Goal: Transaction & Acquisition: Purchase product/service

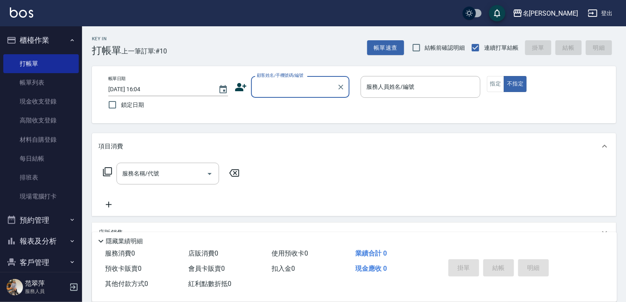
click at [40, 244] on button "報表及分析" at bounding box center [40, 240] width 75 height 21
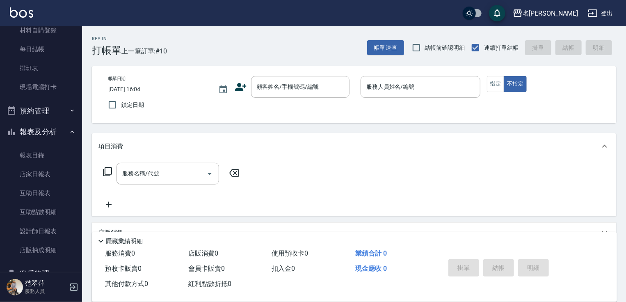
scroll to position [138, 0]
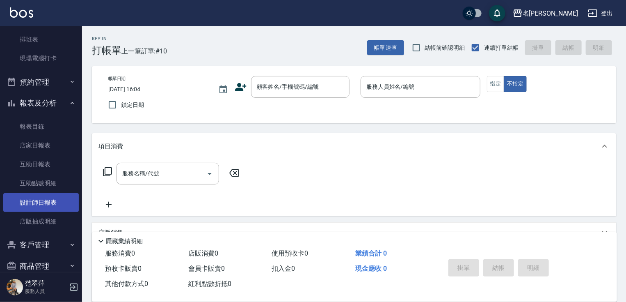
click at [45, 201] on link "設計師日報表" at bounding box center [40, 202] width 75 height 19
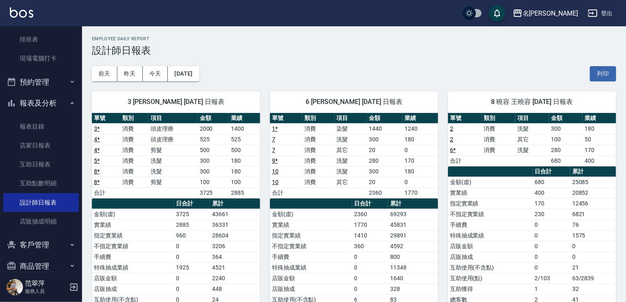
click at [77, 52] on nav "櫃檯作業 打帳單 帳單列表 現金收支登錄 高階收支登錄 材料自購登錄 每日結帳 排班表 現場電腦打卡 預約管理 預約管理 單日預約紀錄 單週預約紀錄 報表及分…" at bounding box center [41, 148] width 82 height 245
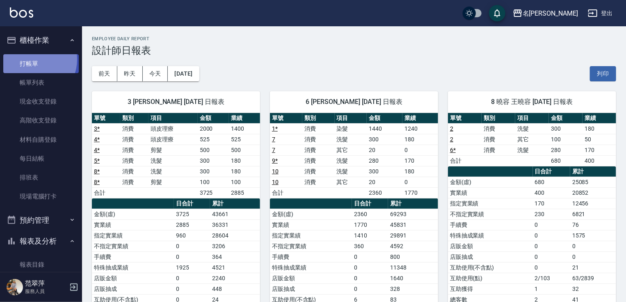
click at [32, 59] on link "打帳單" at bounding box center [40, 63] width 75 height 19
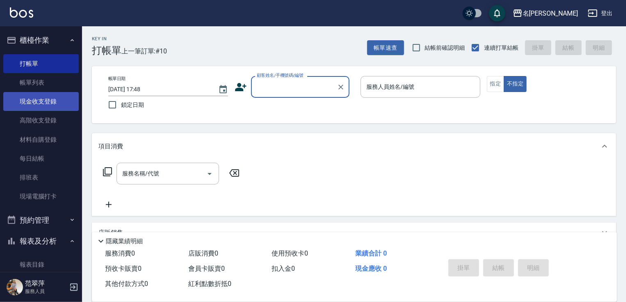
click at [41, 97] on link "現金收支登錄" at bounding box center [40, 101] width 75 height 19
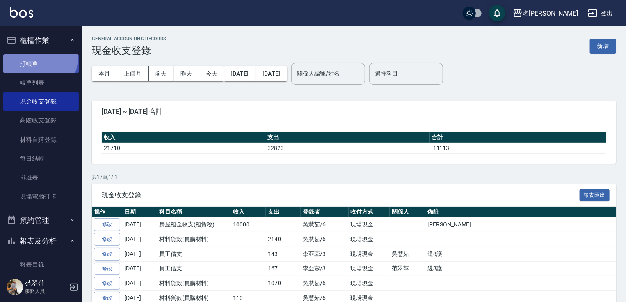
click at [38, 58] on link "打帳單" at bounding box center [40, 63] width 75 height 19
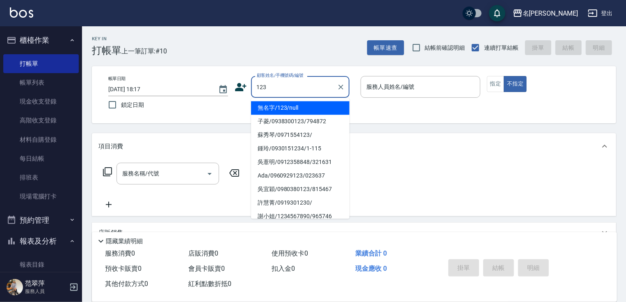
click at [308, 106] on li "無名字/123/null" at bounding box center [300, 108] width 98 height 14
type input "無名字/123/null"
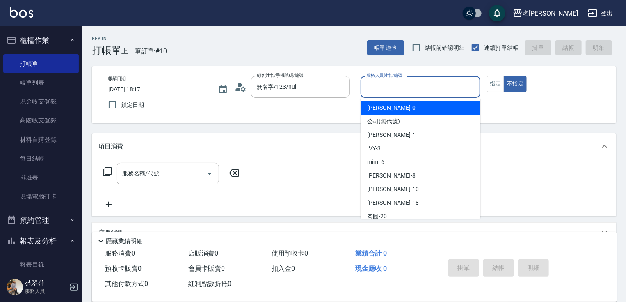
click at [393, 85] on input "服務人員姓名/編號" at bounding box center [420, 87] width 112 height 14
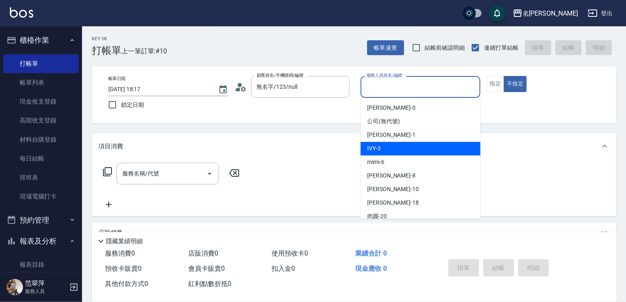
drag, startPoint x: 397, startPoint y: 148, endPoint x: 468, endPoint y: 127, distance: 74.7
click at [398, 146] on div "IVY -3" at bounding box center [421, 149] width 120 height 14
type input "IVY-3"
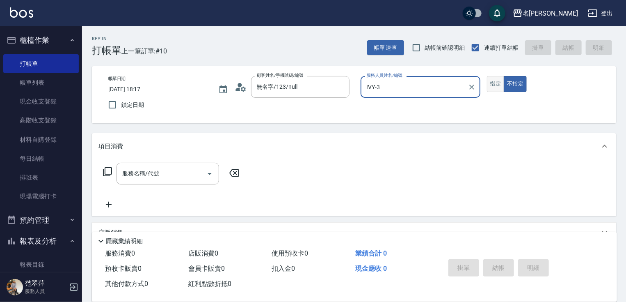
click at [495, 85] on button "指定" at bounding box center [496, 84] width 18 height 16
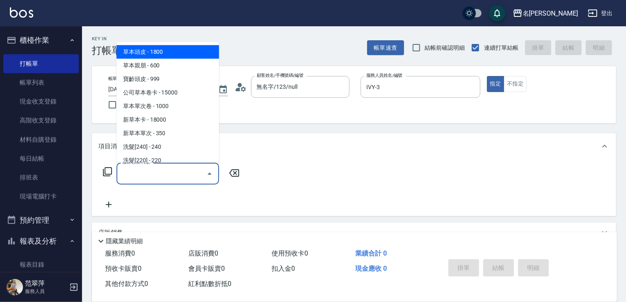
click at [179, 172] on input "服務名稱/代號" at bounding box center [161, 173] width 83 height 14
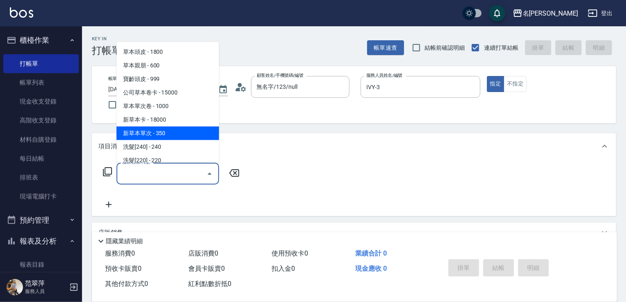
click at [167, 135] on span "新草本單次 - 350" at bounding box center [168, 133] width 103 height 14
type input "新草本單次(109)"
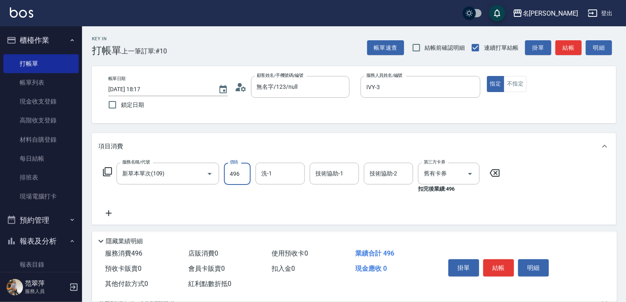
type input "496"
type input "鴨肉-23"
click at [494, 267] on button "結帳" at bounding box center [498, 267] width 31 height 17
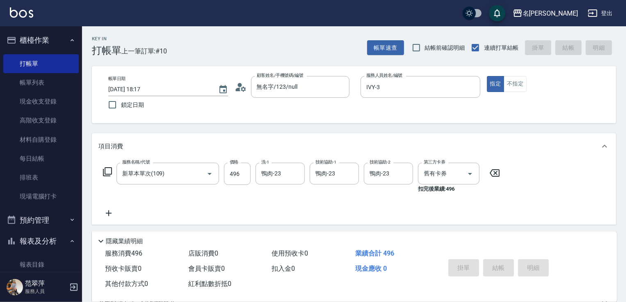
type input "2025/09/11 18:39"
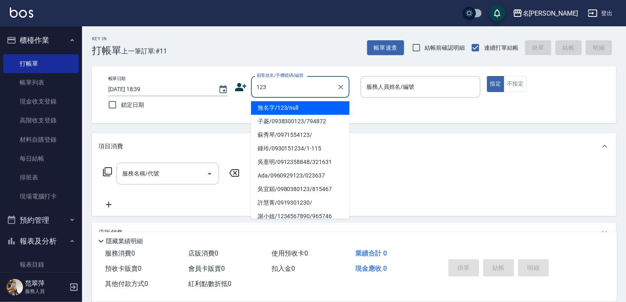
click at [286, 110] on li "無名字/123/null" at bounding box center [300, 108] width 98 height 14
type input "無名字/123/null"
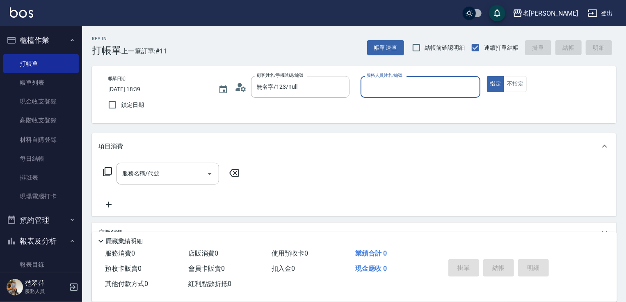
click at [387, 80] on input "服務人員姓名/編號" at bounding box center [420, 87] width 112 height 14
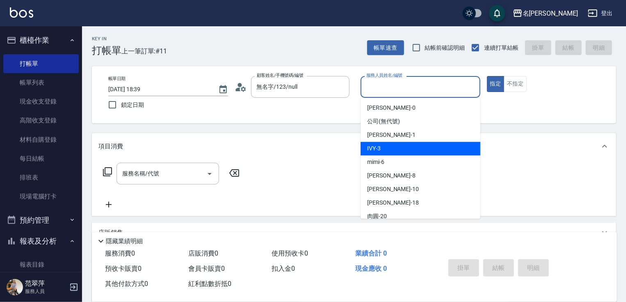
click at [395, 146] on div "IVY -3" at bounding box center [421, 149] width 120 height 14
type input "IVY-3"
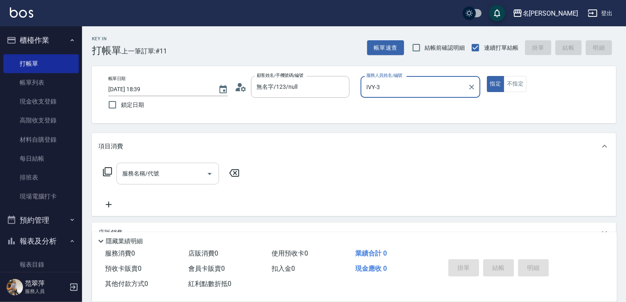
click at [175, 179] on input "服務名稱/代號" at bounding box center [161, 173] width 83 height 14
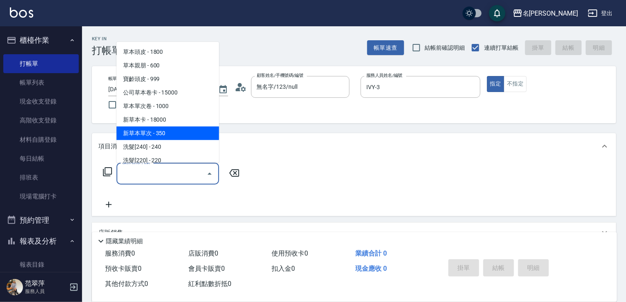
click at [182, 138] on span "新草本單次 - 350" at bounding box center [168, 133] width 103 height 14
type input "新草本單次(109)"
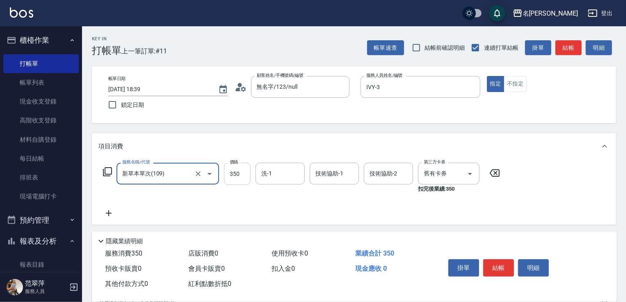
click at [231, 176] on input "350" at bounding box center [237, 173] width 27 height 22
type input "525"
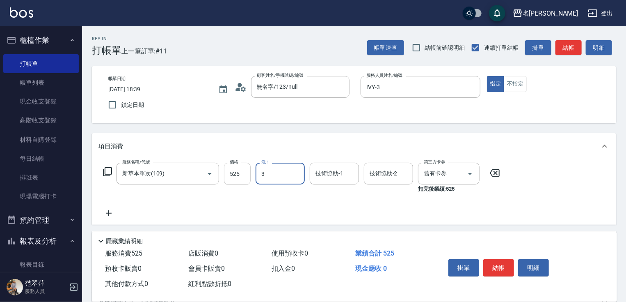
type input "IVY-3"
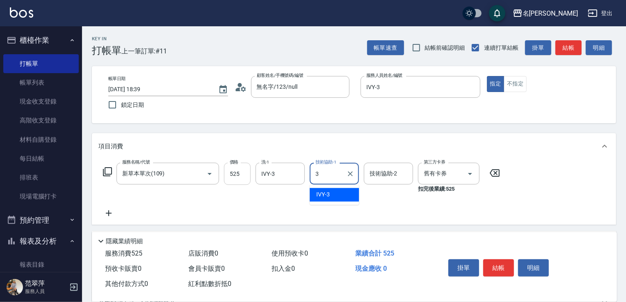
type input "IVY-3"
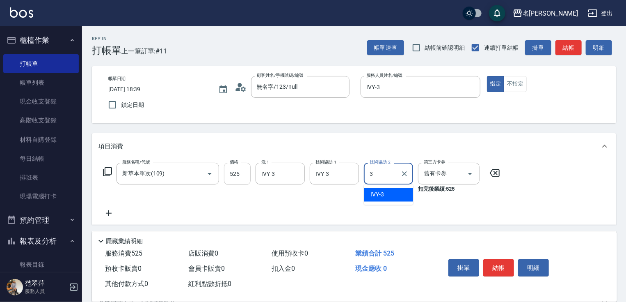
type input "IVY-3"
click at [108, 213] on icon at bounding box center [109, 213] width 6 height 6
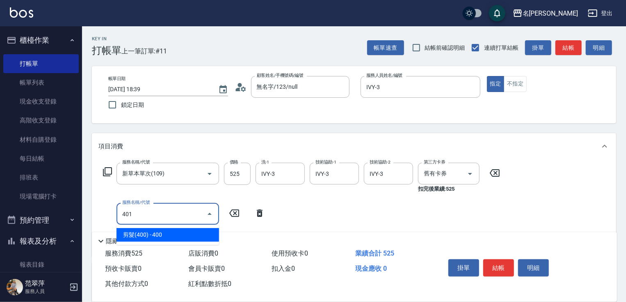
type input "剪髮(400)(401)"
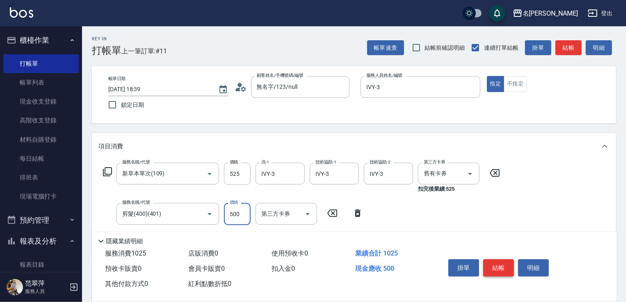
type input "500"
click at [498, 264] on button "結帳" at bounding box center [498, 267] width 31 height 17
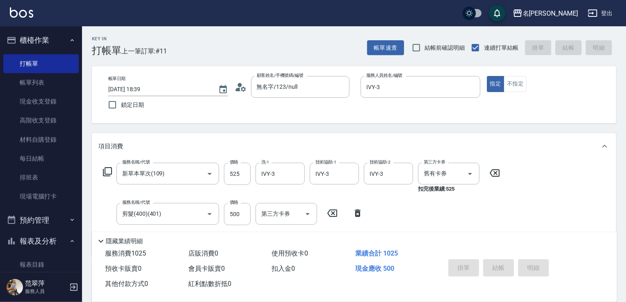
type input "2025/09/11 18:40"
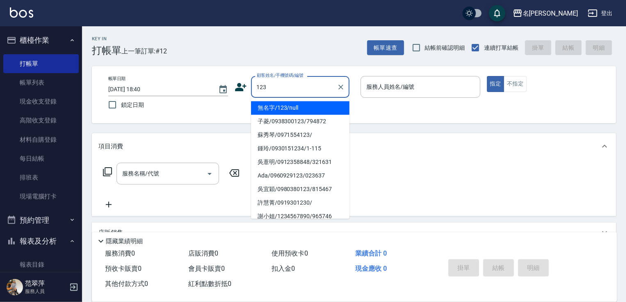
click at [281, 107] on li "無名字/123/null" at bounding box center [300, 108] width 98 height 14
type input "無名字/123/null"
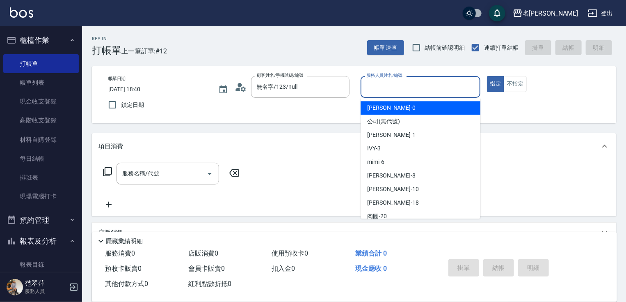
click at [398, 88] on input "服務人員姓名/編號" at bounding box center [420, 87] width 112 height 14
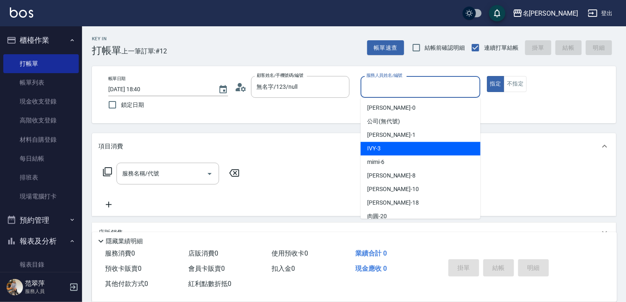
click at [383, 148] on div "IVY -3" at bounding box center [421, 149] width 120 height 14
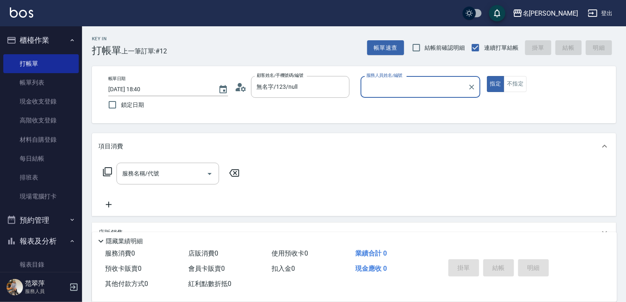
type input "IVY-3"
click at [174, 181] on input "服務名稱/代號" at bounding box center [161, 173] width 83 height 14
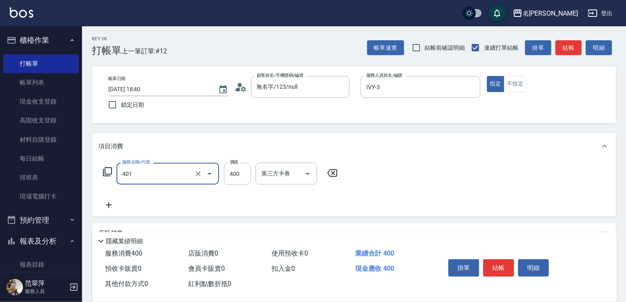
type input "剪髮(400)(401)"
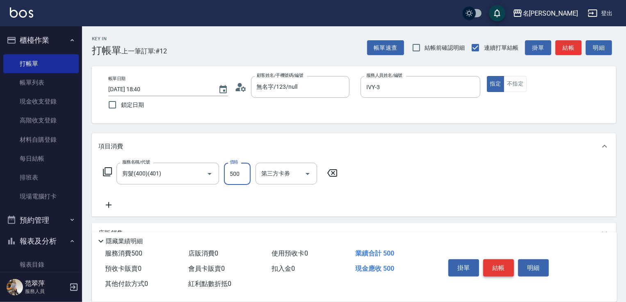
type input "500"
click at [494, 266] on button "結帳" at bounding box center [498, 267] width 31 height 17
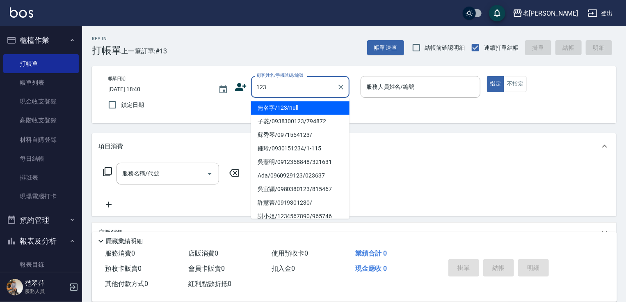
click at [309, 105] on li "無名字/123/null" at bounding box center [300, 108] width 98 height 14
type input "無名字/123/null"
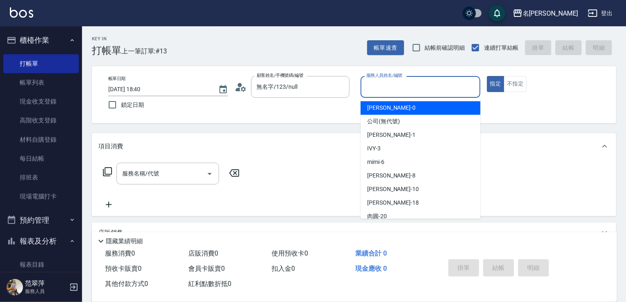
click at [379, 82] on input "服務人員姓名/編號" at bounding box center [420, 87] width 112 height 14
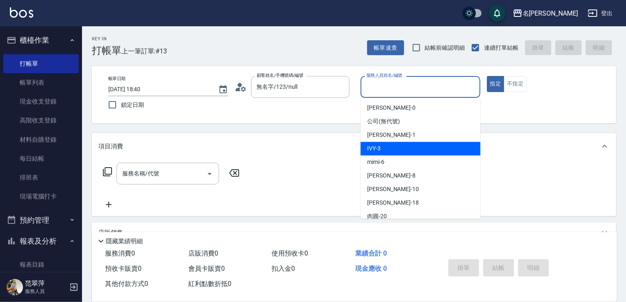
click at [381, 146] on div "IVY -3" at bounding box center [421, 149] width 120 height 14
type input "IVY-3"
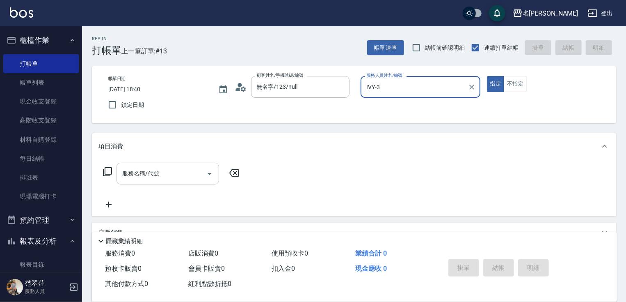
click at [166, 171] on input "服務名稱/代號" at bounding box center [161, 173] width 83 height 14
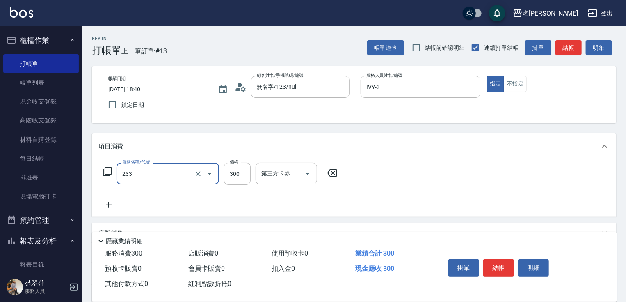
type input "洗髮300(233)"
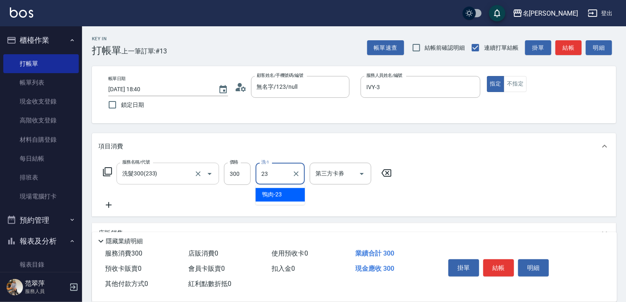
type input "鴨肉-23"
click at [109, 206] on icon at bounding box center [109, 205] width 6 height 6
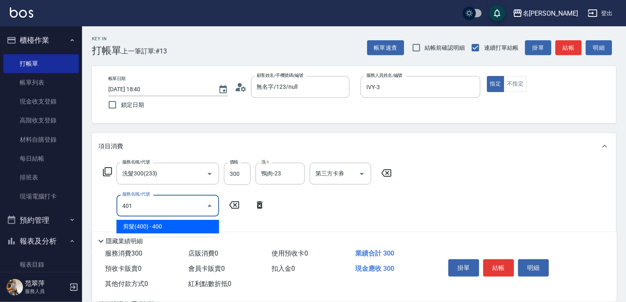
type input "剪髮(400)(401)"
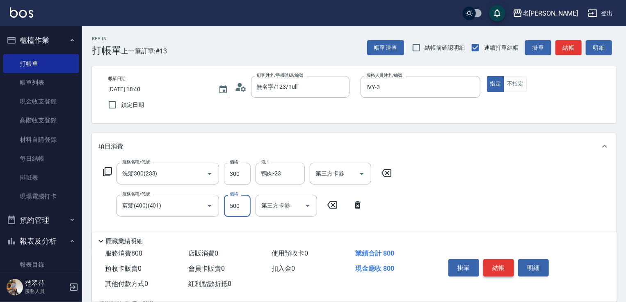
type input "500"
click at [498, 264] on button "結帳" at bounding box center [498, 267] width 31 height 17
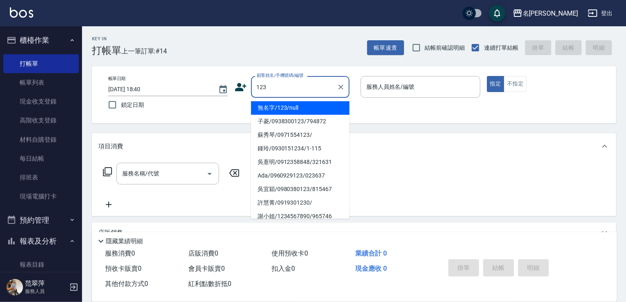
click at [321, 110] on li "無名字/123/null" at bounding box center [300, 108] width 98 height 14
type input "無名字/123/null"
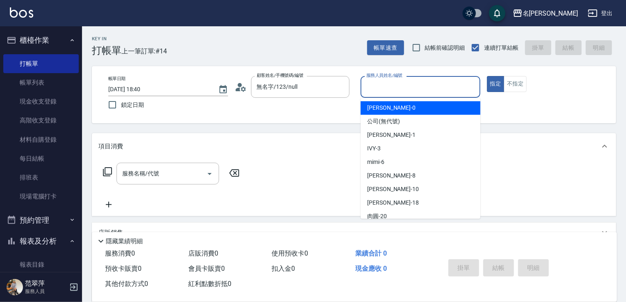
click at [396, 89] on input "服務人員姓名/編號" at bounding box center [420, 87] width 112 height 14
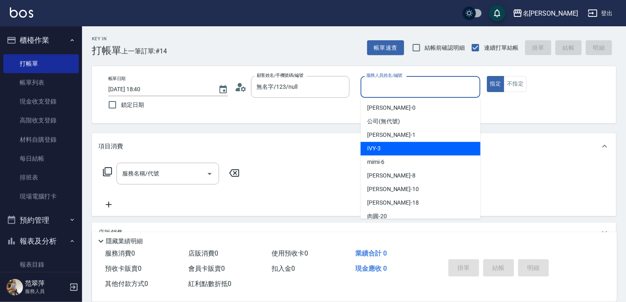
click at [381, 146] on div "IVY -3" at bounding box center [421, 149] width 120 height 14
type input "IVY-3"
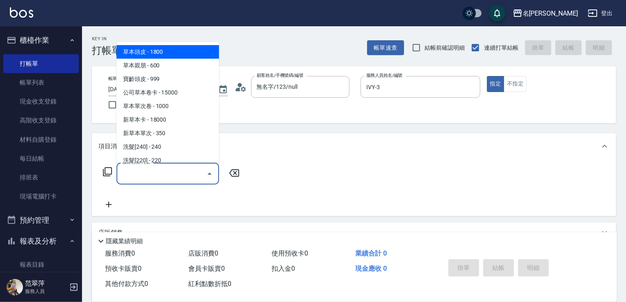
click at [167, 174] on input "服務名稱/代號" at bounding box center [161, 173] width 83 height 14
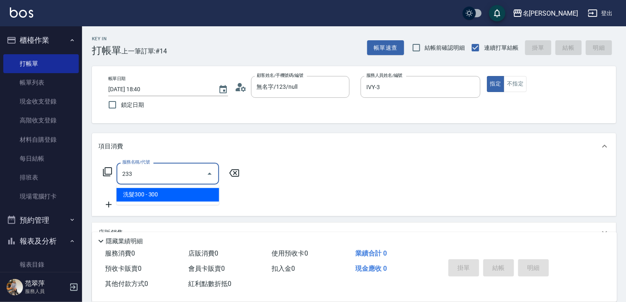
type input "洗髮300(233)"
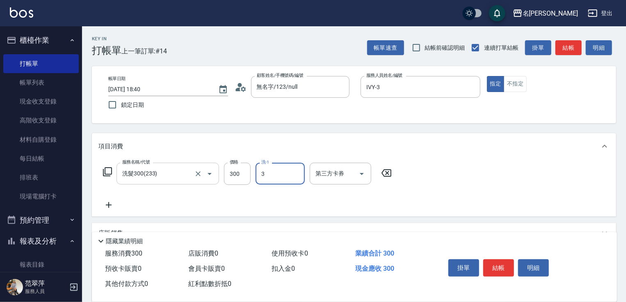
type input "IVY-3"
click at [103, 207] on icon at bounding box center [108, 205] width 21 height 10
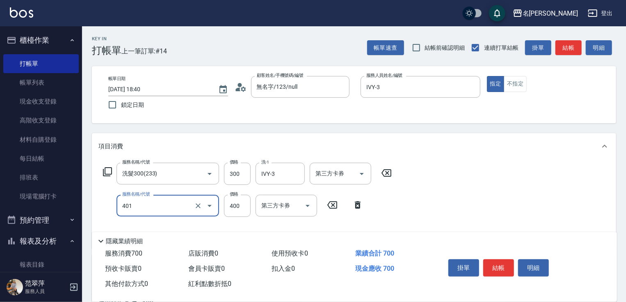
type input "剪髮(400)(401)"
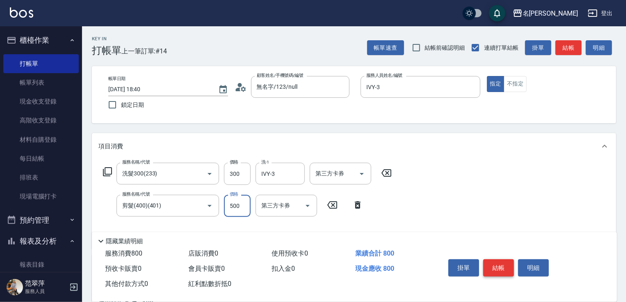
type input "500"
click at [504, 271] on button "結帳" at bounding box center [498, 267] width 31 height 17
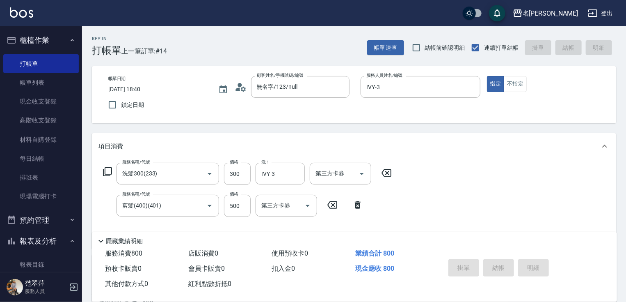
type input "2025/09/11 18:41"
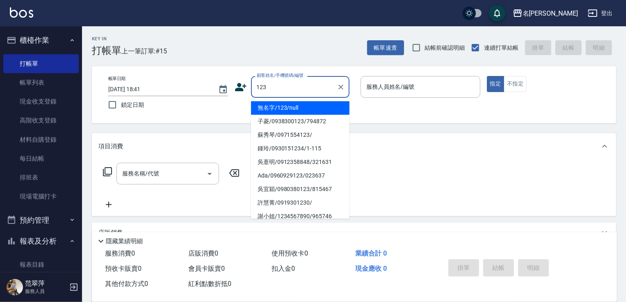
click at [322, 107] on li "無名字/123/null" at bounding box center [300, 108] width 98 height 14
type input "無名字/123/null"
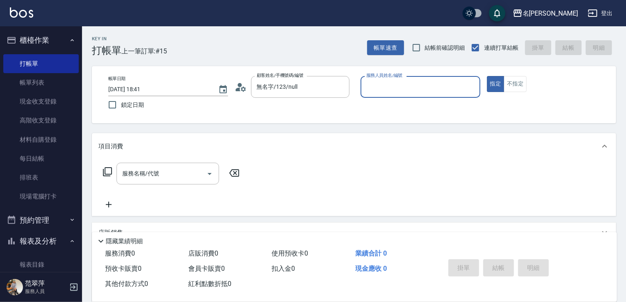
click at [387, 91] on input "服務人員姓名/編號" at bounding box center [420, 87] width 112 height 14
type input "mimi-6"
type button "true"
click at [177, 172] on input "服務名稱/代號" at bounding box center [161, 173] width 83 height 14
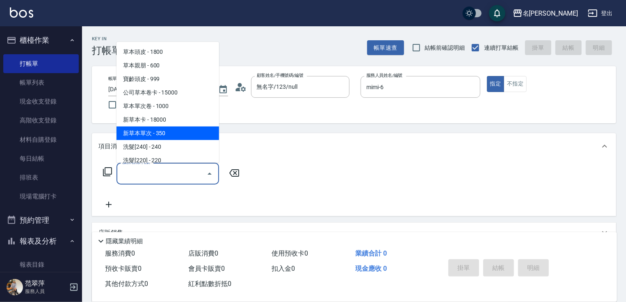
click at [172, 131] on span "新草本單次 - 350" at bounding box center [168, 133] width 103 height 14
type input "新草本單次(109)"
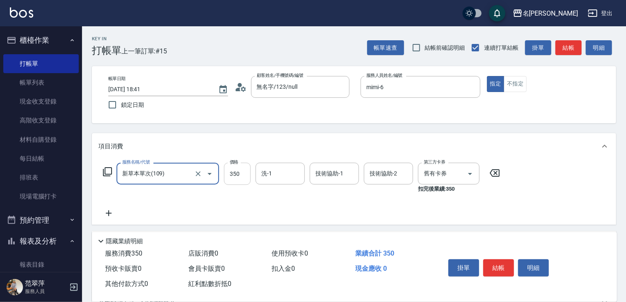
click at [235, 175] on input "350" at bounding box center [237, 173] width 27 height 22
type input "525"
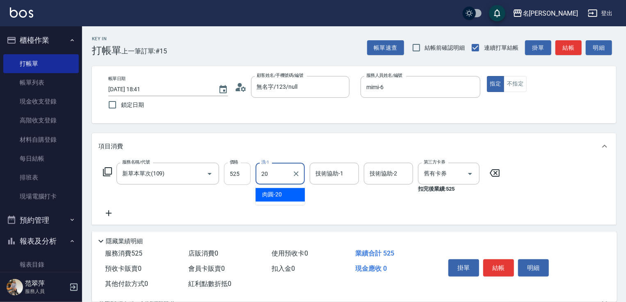
type input "肉圓-20"
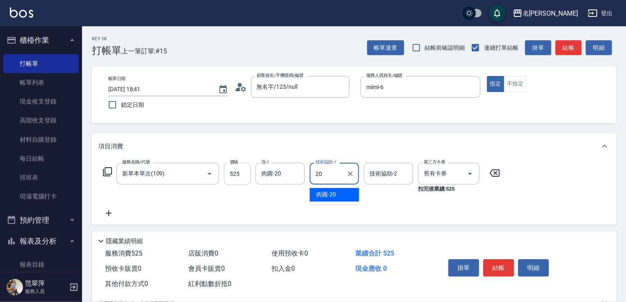
type input "肉圓-20"
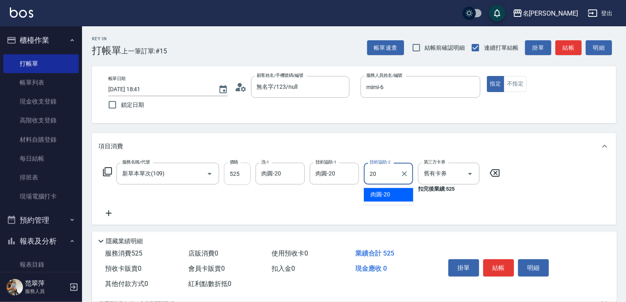
type input "肉圓-20"
click at [108, 214] on icon at bounding box center [109, 213] width 6 height 6
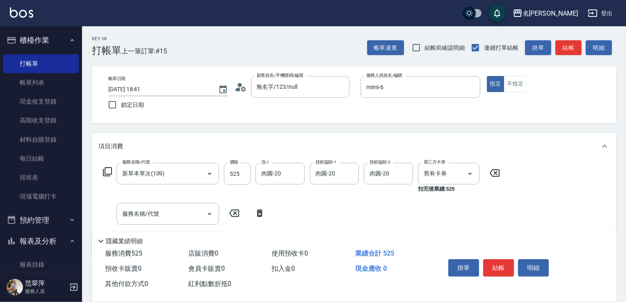
click at [107, 167] on icon at bounding box center [107, 171] width 9 height 9
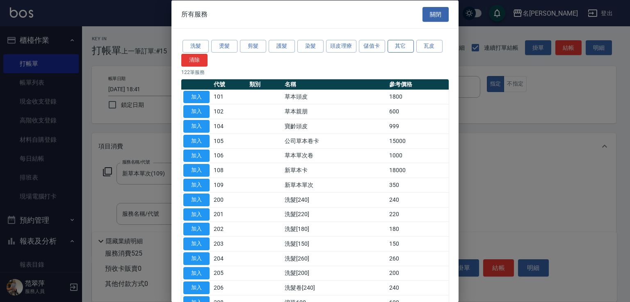
click at [405, 45] on button "其它" at bounding box center [401, 46] width 26 height 13
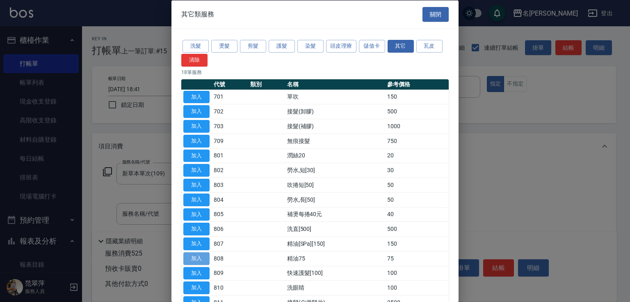
click at [199, 257] on button "加入" at bounding box center [196, 257] width 26 height 13
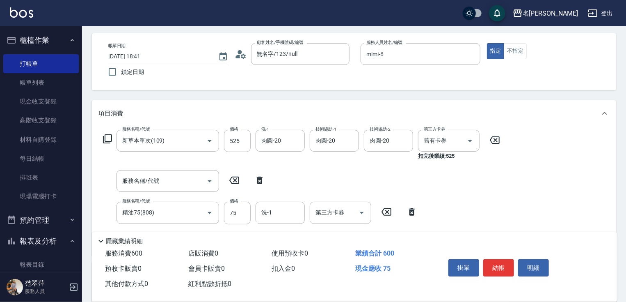
scroll to position [103, 0]
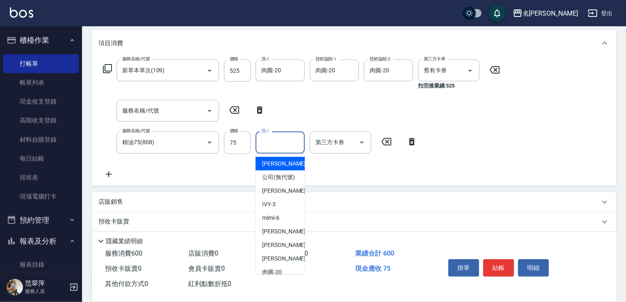
click at [282, 141] on input "洗-1" at bounding box center [280, 142] width 42 height 14
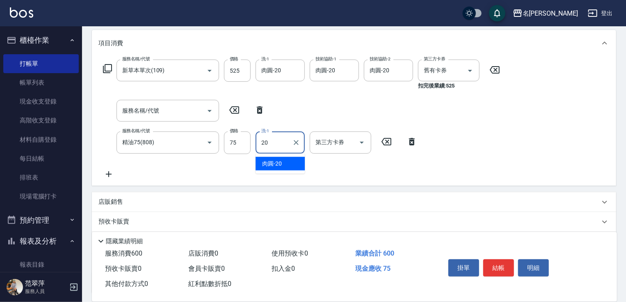
type input "肉圓-20"
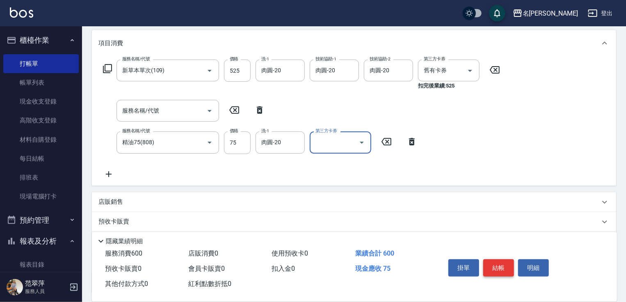
click at [500, 267] on button "結帳" at bounding box center [498, 267] width 31 height 17
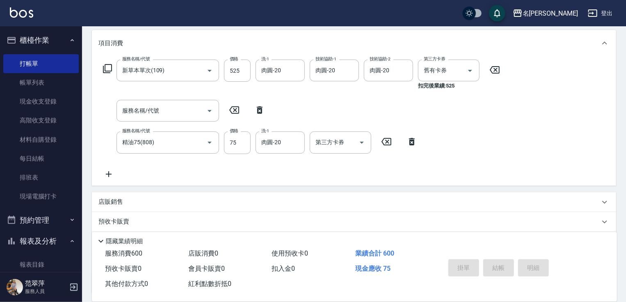
type input "2025/09/11 18:42"
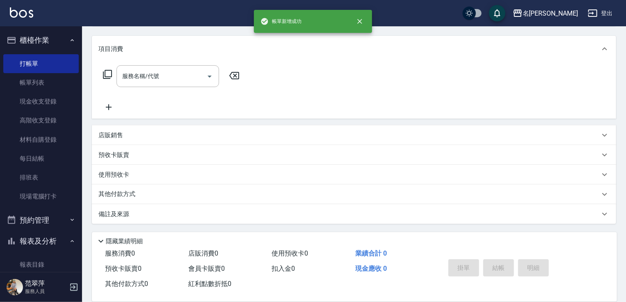
scroll to position [0, 0]
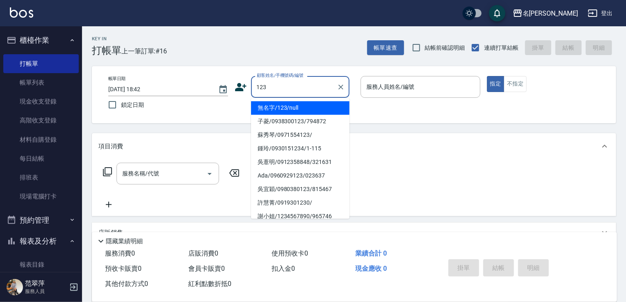
click at [318, 106] on li "無名字/123/null" at bounding box center [300, 108] width 98 height 14
type input "無名字/123/null"
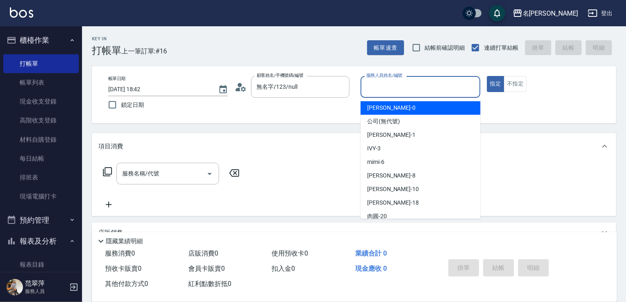
click at [374, 92] on input "服務人員姓名/編號" at bounding box center [420, 87] width 112 height 14
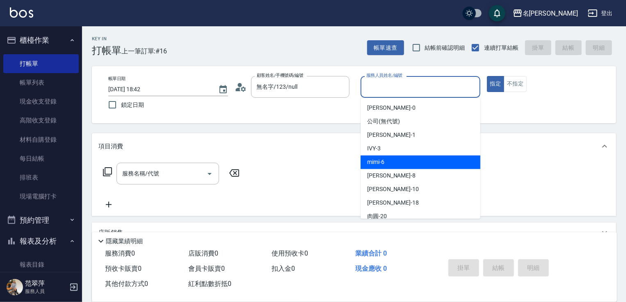
drag, startPoint x: 388, startPoint y: 162, endPoint x: 386, endPoint y: 158, distance: 5.0
click at [388, 162] on div "mimi -6" at bounding box center [421, 162] width 120 height 14
type input "mimi-6"
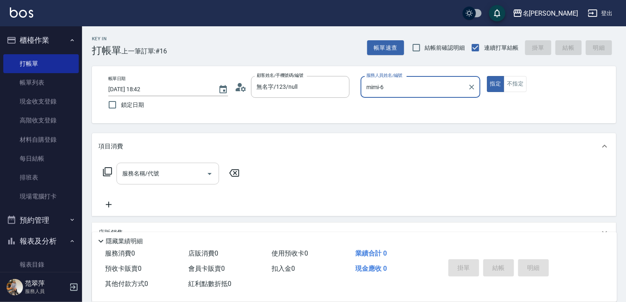
click at [158, 170] on input "服務名稱/代號" at bounding box center [161, 173] width 83 height 14
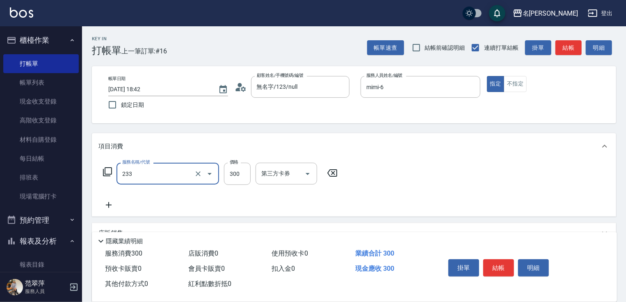
type input "洗髮300(233)"
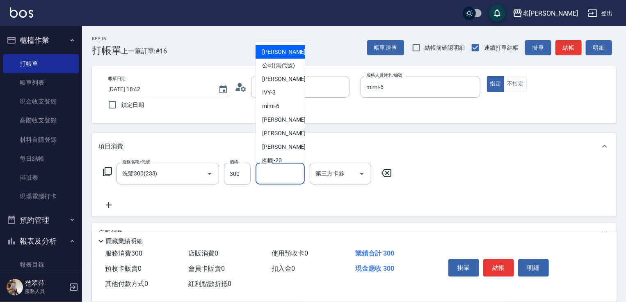
click at [282, 174] on input "洗-1" at bounding box center [280, 173] width 42 height 14
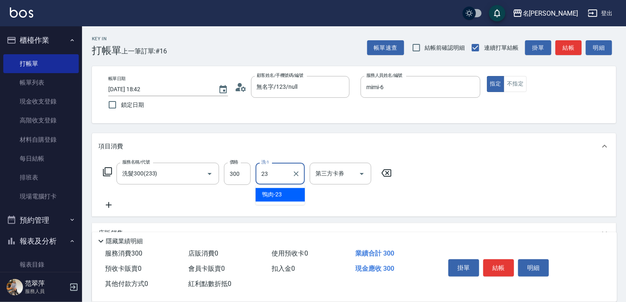
type input "鴨肉-23"
click at [496, 262] on button "結帳" at bounding box center [498, 267] width 31 height 17
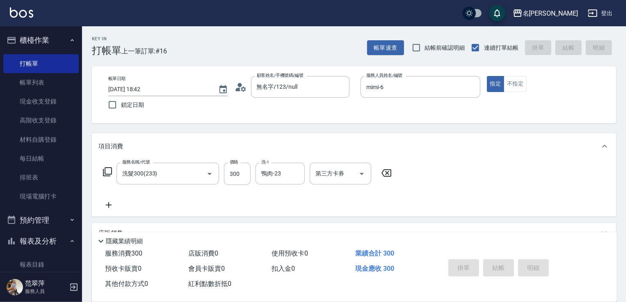
type input "2025/09/11 18:57"
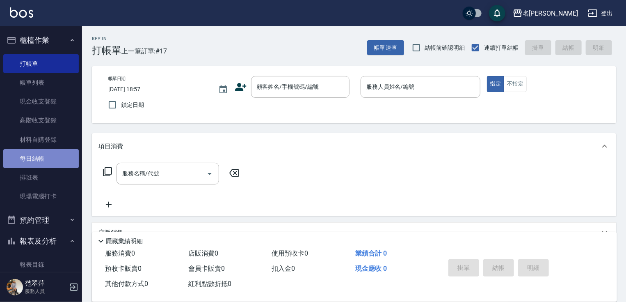
click at [51, 160] on link "每日結帳" at bounding box center [40, 158] width 75 height 19
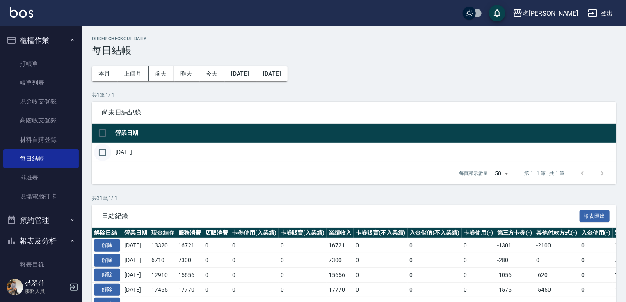
click at [105, 151] on input "checkbox" at bounding box center [102, 152] width 17 height 17
checkbox input "true"
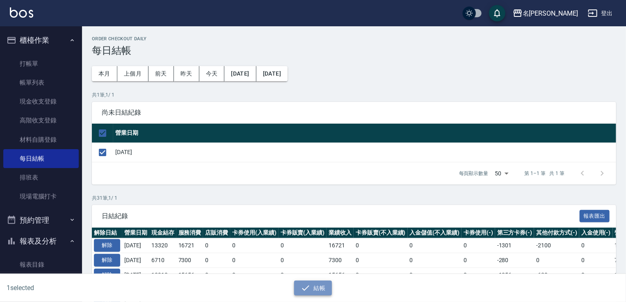
click at [310, 288] on button "結帳" at bounding box center [313, 287] width 38 height 15
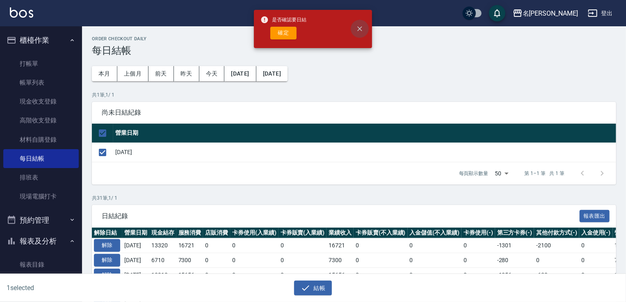
click at [357, 28] on icon "close" at bounding box center [360, 29] width 8 height 8
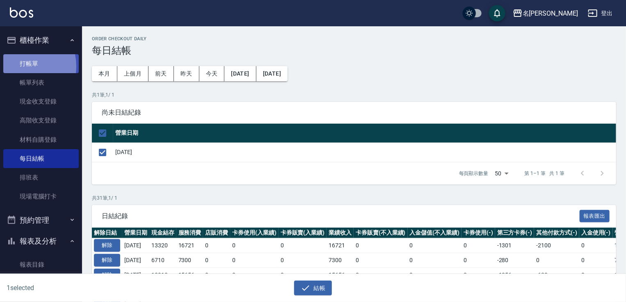
click at [18, 66] on link "打帳單" at bounding box center [40, 63] width 75 height 19
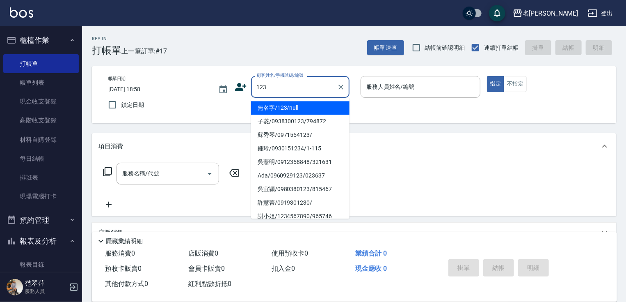
click at [323, 108] on li "無名字/123/null" at bounding box center [300, 108] width 98 height 14
type input "無名字/123/null"
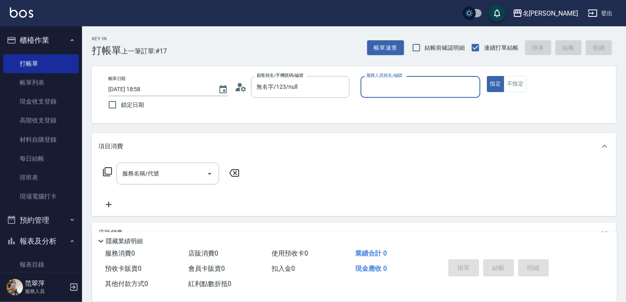
drag, startPoint x: 400, startPoint y: 93, endPoint x: 397, endPoint y: 96, distance: 4.4
click at [399, 93] on input "服務人員姓名/編號" at bounding box center [420, 87] width 112 height 14
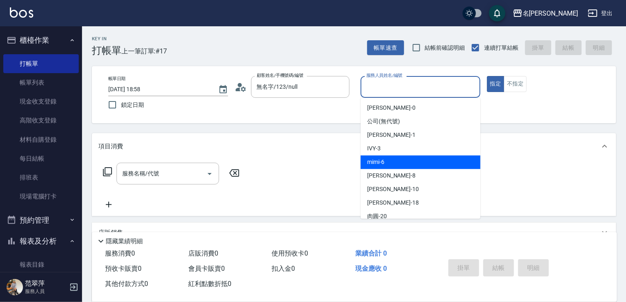
click at [381, 162] on span "mimi -6" at bounding box center [375, 162] width 17 height 9
type input "mimi-6"
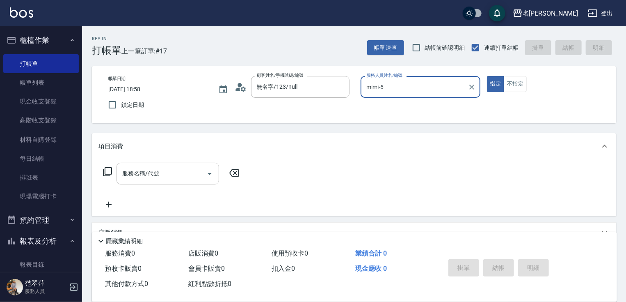
click at [170, 171] on input "服務名稱/代號" at bounding box center [161, 173] width 83 height 14
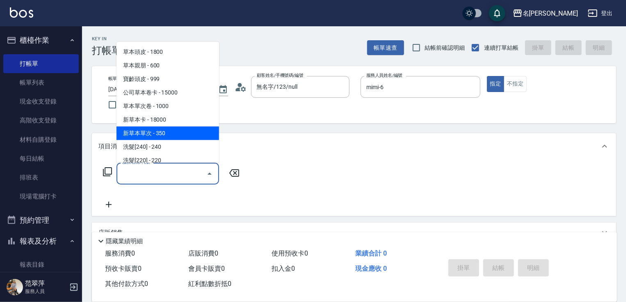
click at [178, 128] on span "新草本單次 - 350" at bounding box center [168, 133] width 103 height 14
type input "新草本單次(109)"
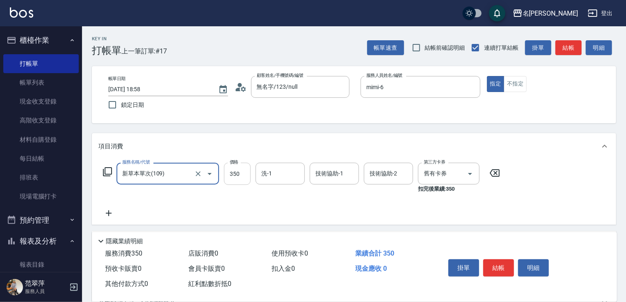
click at [233, 172] on input "350" at bounding box center [237, 173] width 27 height 22
type input "525"
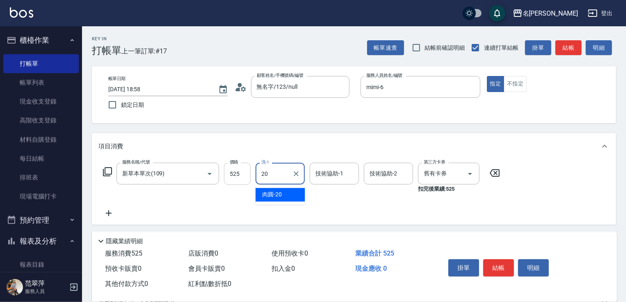
type input "肉圓-20"
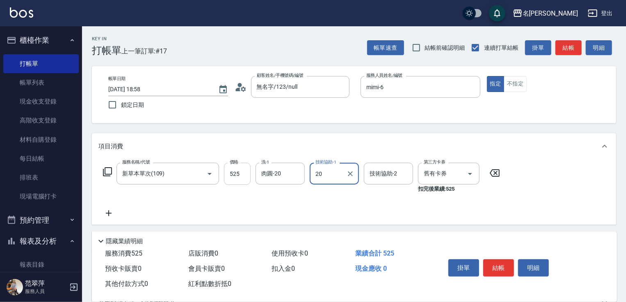
type input "肉圓-20"
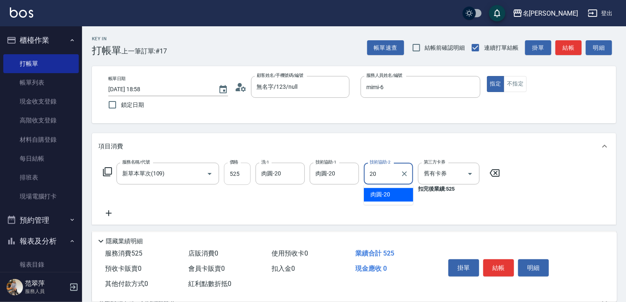
type input "肉圓-20"
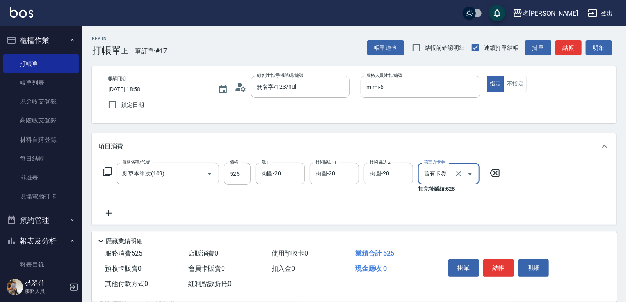
click at [108, 216] on icon at bounding box center [108, 213] width 21 height 10
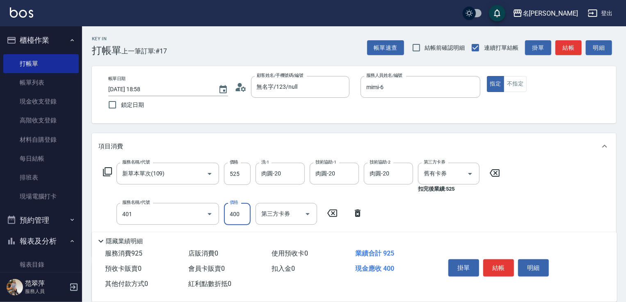
type input "剪髮(400)(401)"
type input "500"
click at [492, 260] on button "結帳" at bounding box center [498, 267] width 31 height 17
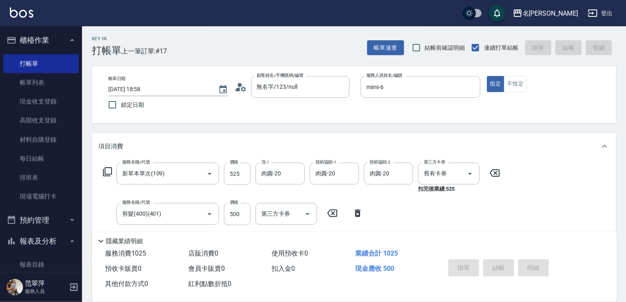
type input "2025/09/11 18:59"
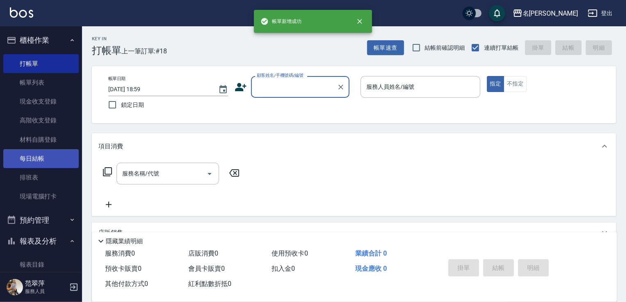
click at [35, 157] on link "每日結帳" at bounding box center [40, 158] width 75 height 19
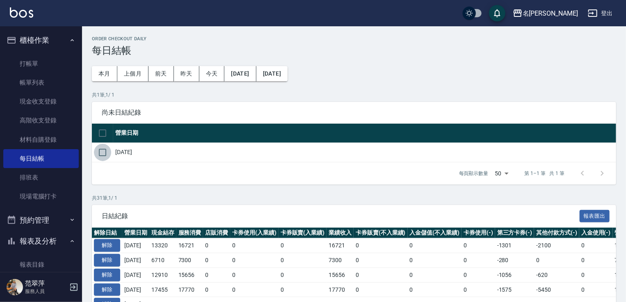
click at [105, 153] on input "checkbox" at bounding box center [102, 152] width 17 height 17
checkbox input "true"
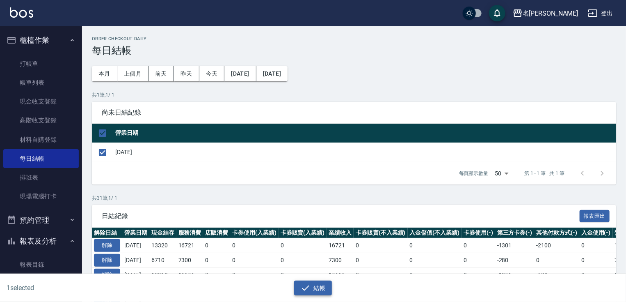
click at [327, 289] on button "結帳" at bounding box center [313, 287] width 38 height 15
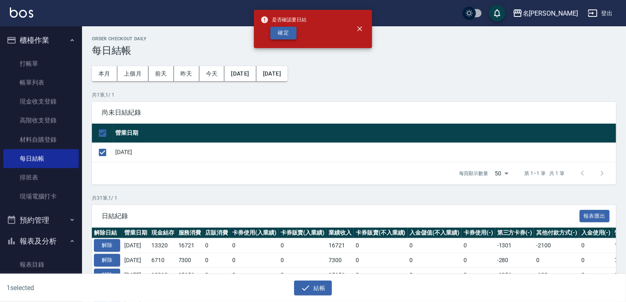
click at [290, 33] on button "確定" at bounding box center [283, 33] width 26 height 13
checkbox input "false"
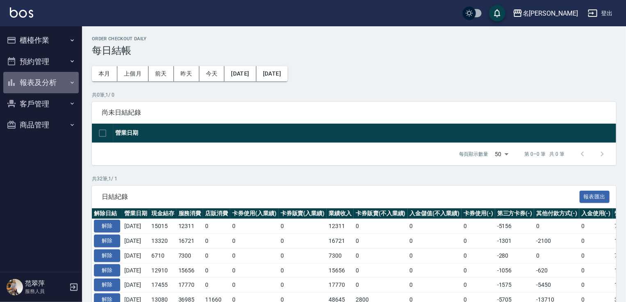
click at [41, 85] on button "報表及分析" at bounding box center [40, 82] width 75 height 21
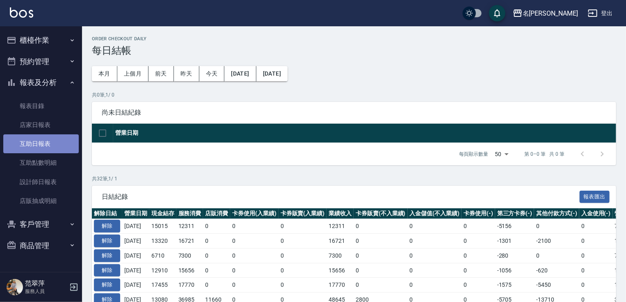
click at [44, 146] on link "互助日報表" at bounding box center [40, 143] width 75 height 19
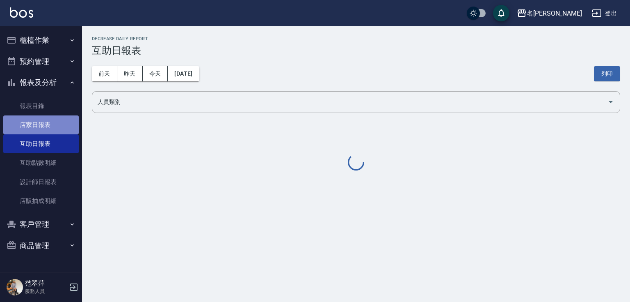
click at [42, 125] on link "店家日報表" at bounding box center [40, 124] width 75 height 19
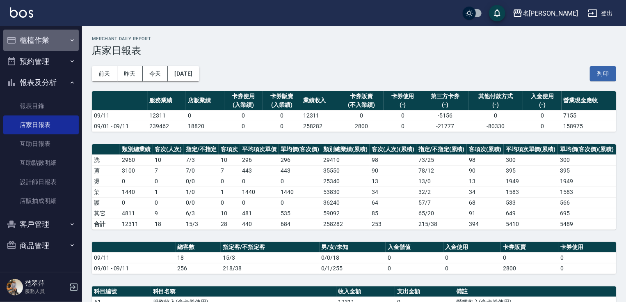
click at [37, 38] on button "櫃檯作業" at bounding box center [40, 40] width 75 height 21
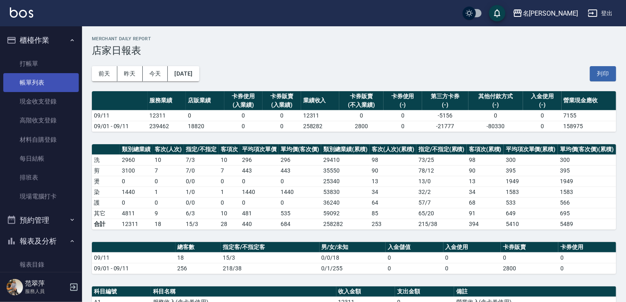
click at [43, 81] on link "帳單列表" at bounding box center [40, 82] width 75 height 19
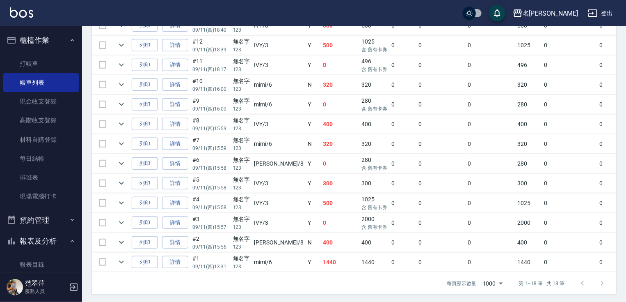
scroll to position [359, 0]
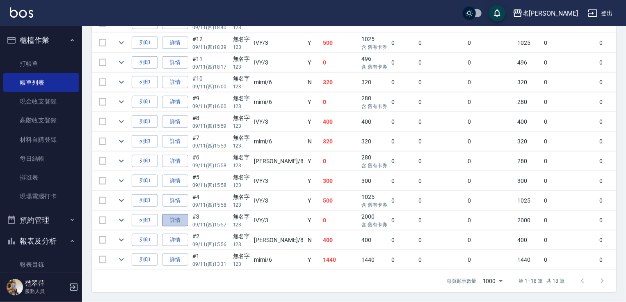
click at [174, 215] on link "詳情" at bounding box center [175, 220] width 26 height 13
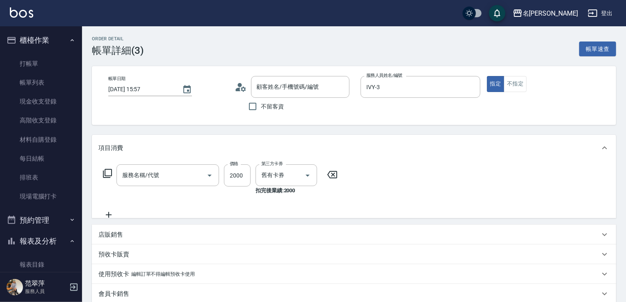
type input "2025/09/11 15:57"
type input "IVY-3"
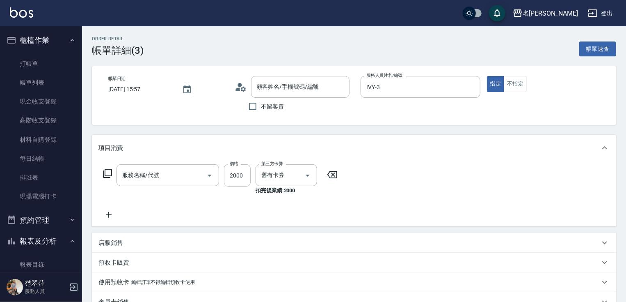
type input "無名字/123/null"
type input "草本頭皮(101)"
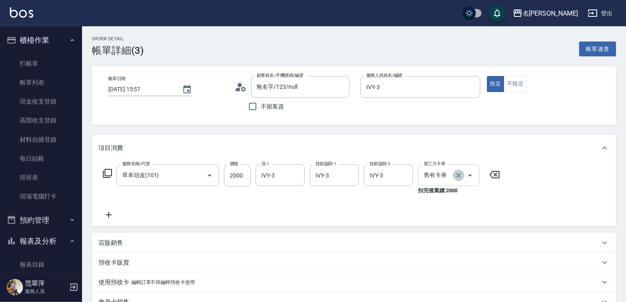
click at [461, 176] on icon "Clear" at bounding box center [459, 175] width 8 height 8
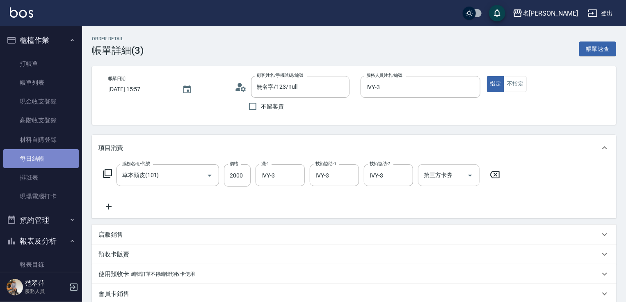
click at [46, 156] on link "每日結帳" at bounding box center [40, 158] width 75 height 19
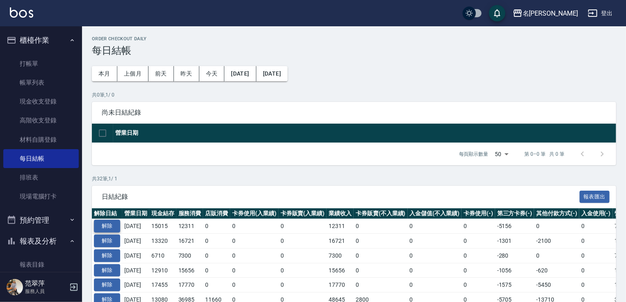
click at [115, 224] on button "解除" at bounding box center [107, 225] width 26 height 13
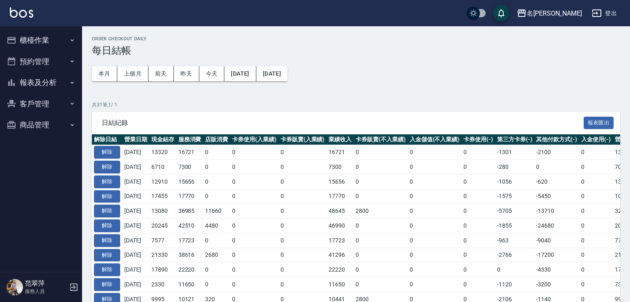
click at [39, 63] on button "預約管理" at bounding box center [40, 61] width 75 height 21
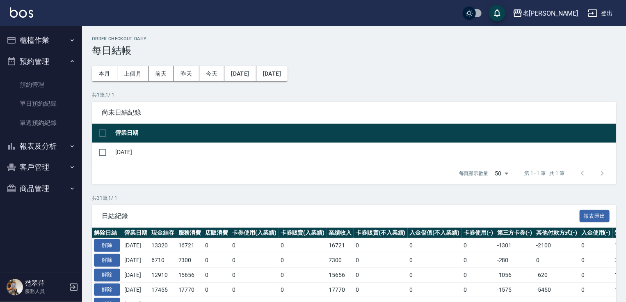
click at [42, 36] on button "櫃檯作業" at bounding box center [40, 40] width 75 height 21
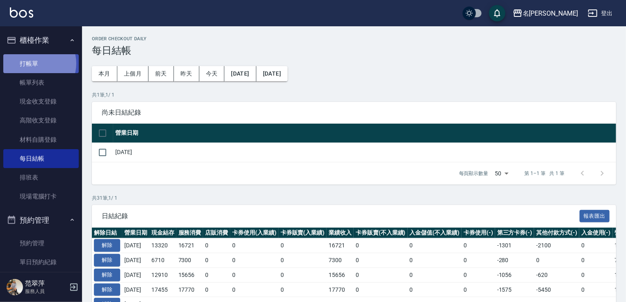
click at [35, 63] on link "打帳單" at bounding box center [40, 63] width 75 height 19
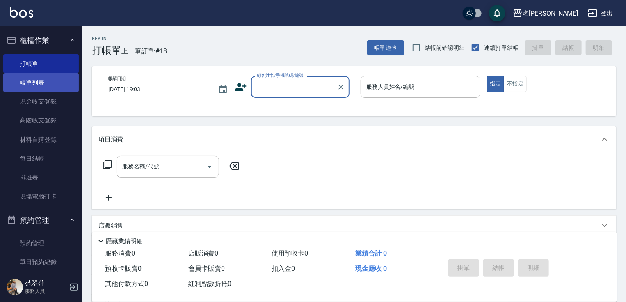
click at [47, 80] on link "帳單列表" at bounding box center [40, 82] width 75 height 19
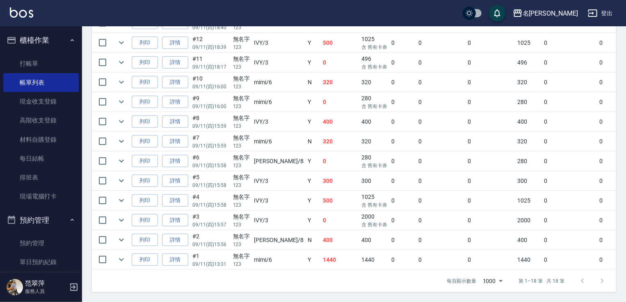
scroll to position [359, 0]
click at [166, 218] on link "詳情" at bounding box center [175, 220] width 26 height 13
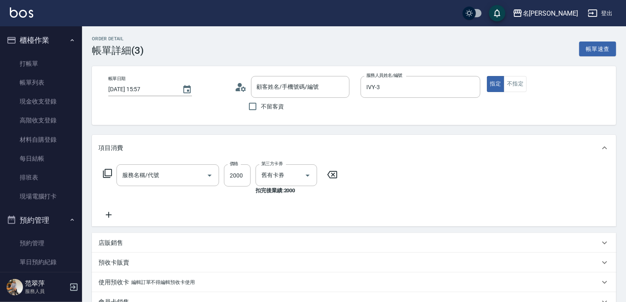
type input "2025/09/11 15:57"
type input "IVY-3"
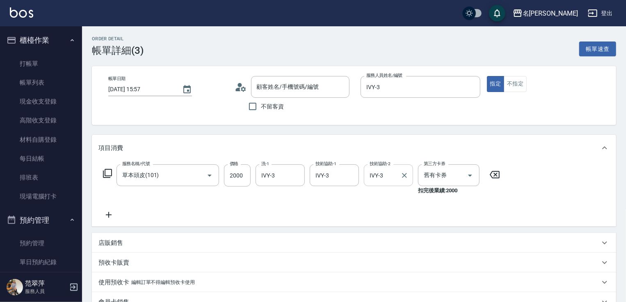
type input "草本頭皮(101)"
type input "無名字/123/null"
click at [459, 174] on icon "Clear" at bounding box center [459, 175] width 8 height 8
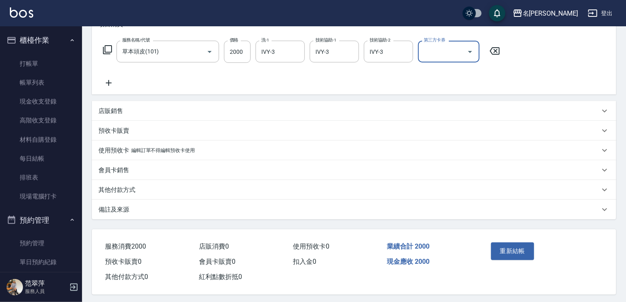
scroll to position [127, 0]
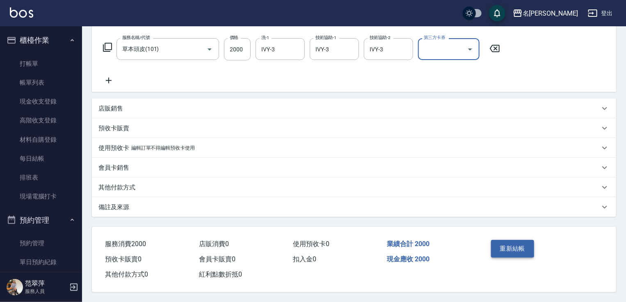
click at [521, 242] on button "重新結帳" at bounding box center [512, 248] width 43 height 17
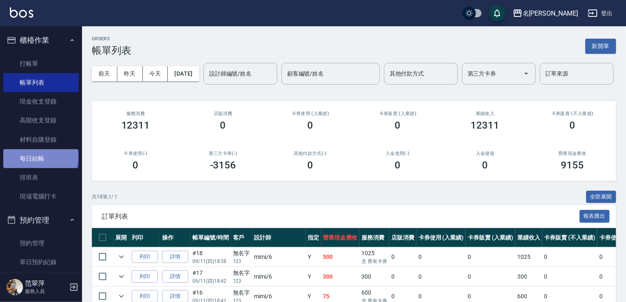
click at [40, 157] on link "每日結帳" at bounding box center [40, 158] width 75 height 19
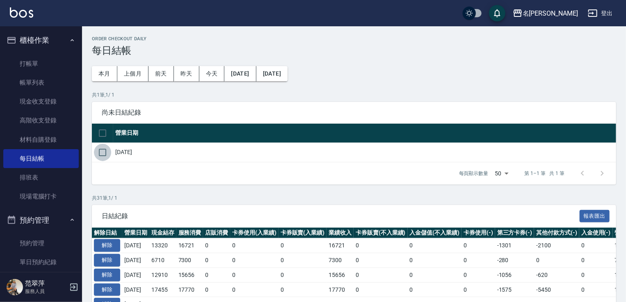
click at [105, 147] on input "checkbox" at bounding box center [102, 152] width 17 height 17
checkbox input "true"
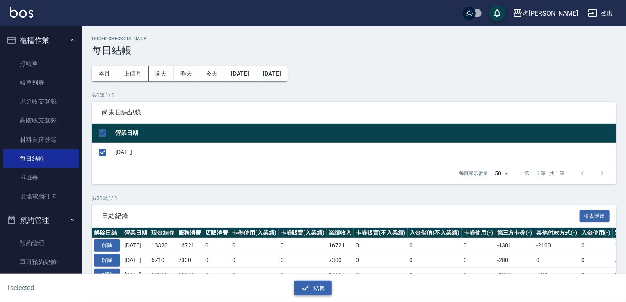
click at [320, 286] on button "結帳" at bounding box center [313, 287] width 38 height 15
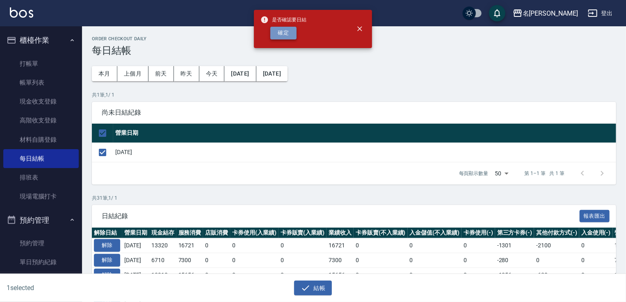
click at [288, 32] on button "確定" at bounding box center [283, 33] width 26 height 13
checkbox input "false"
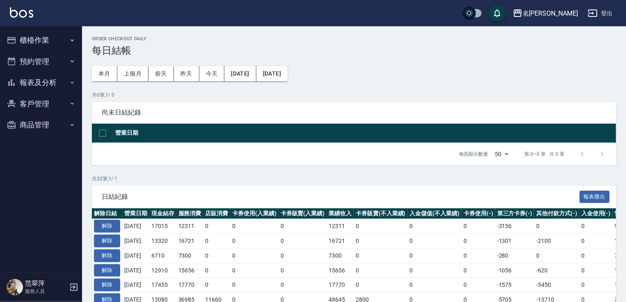
click at [49, 78] on button "報表及分析" at bounding box center [40, 82] width 75 height 21
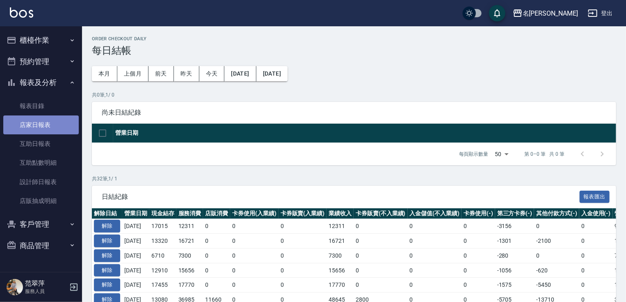
click at [43, 126] on link "店家日報表" at bounding box center [40, 124] width 75 height 19
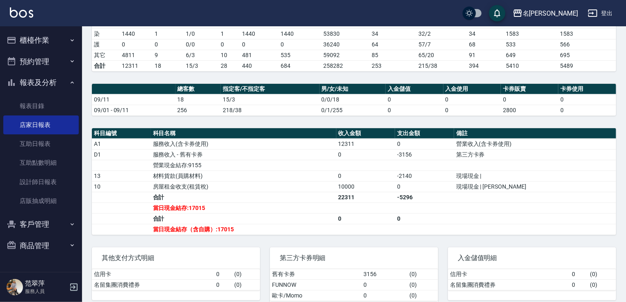
scroll to position [161, 0]
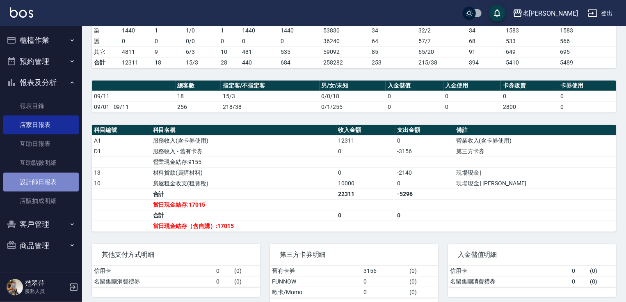
click at [34, 185] on link "設計師日報表" at bounding box center [40, 181] width 75 height 19
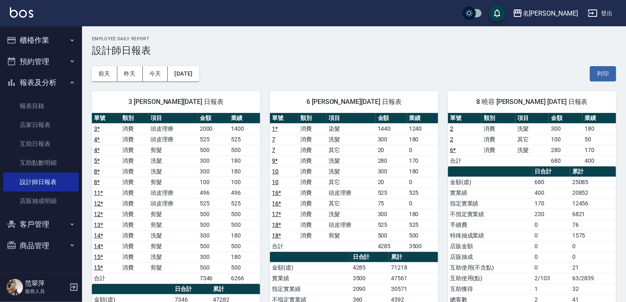
click at [47, 45] on button "櫃檯作業" at bounding box center [40, 40] width 75 height 21
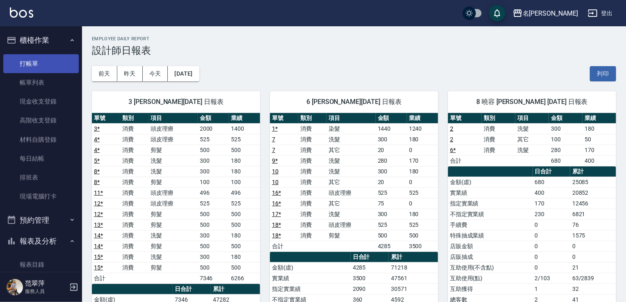
click at [37, 62] on link "打帳單" at bounding box center [40, 63] width 75 height 19
